Goal: Task Accomplishment & Management: Use online tool/utility

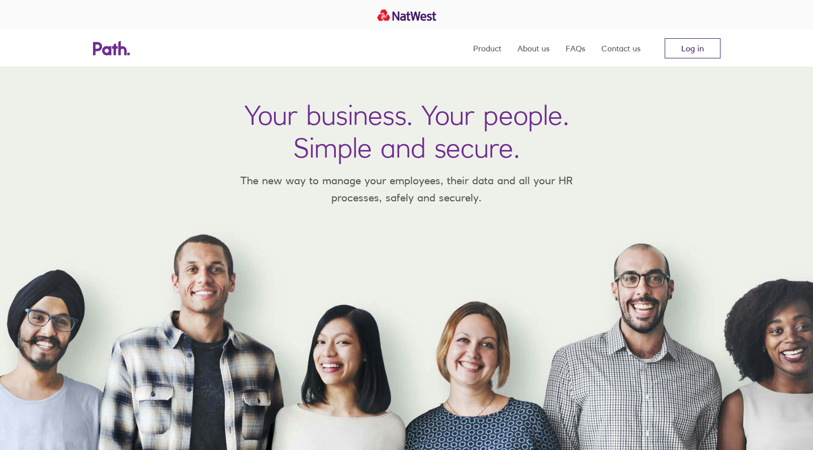
click at [665, 46] on link "Log in" at bounding box center [693, 48] width 56 height 20
click at [673, 49] on link "Log in" at bounding box center [693, 48] width 56 height 20
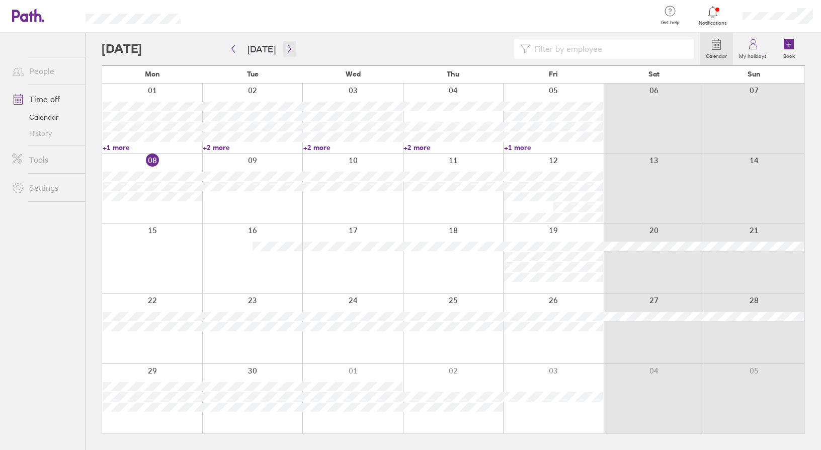
click at [290, 50] on icon "button" at bounding box center [290, 49] width 8 height 8
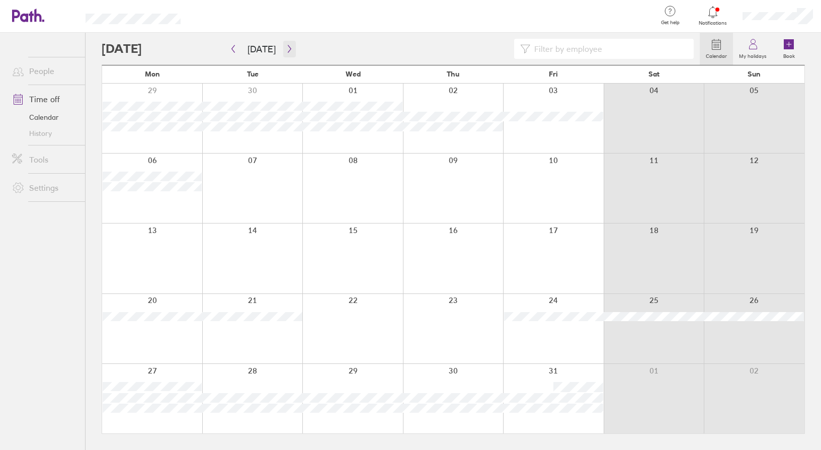
click at [290, 48] on icon "button" at bounding box center [290, 49] width 8 height 8
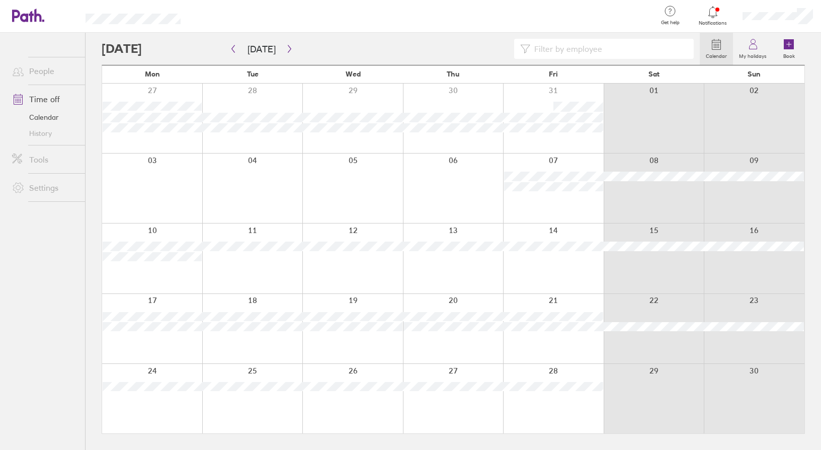
click at [258, 168] on div at bounding box center [252, 187] width 101 height 69
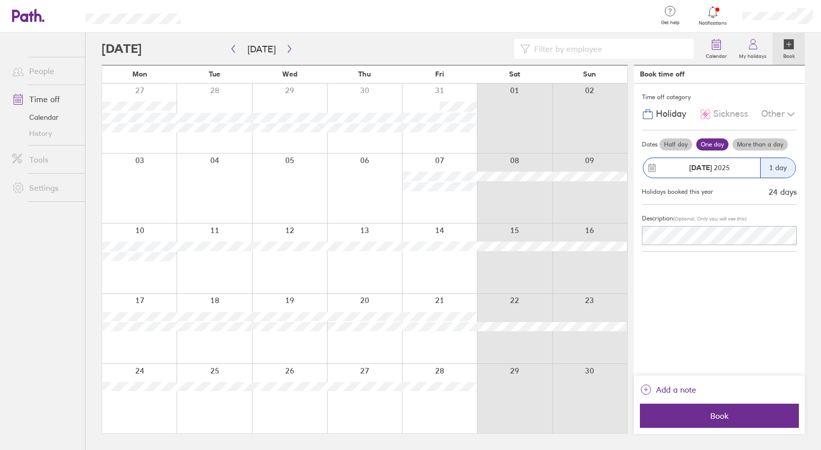
click at [417, 158] on div at bounding box center [439, 187] width 75 height 69
click at [230, 49] on icon "button" at bounding box center [233, 49] width 8 height 8
